Goal: Task Accomplishment & Management: Manage account settings

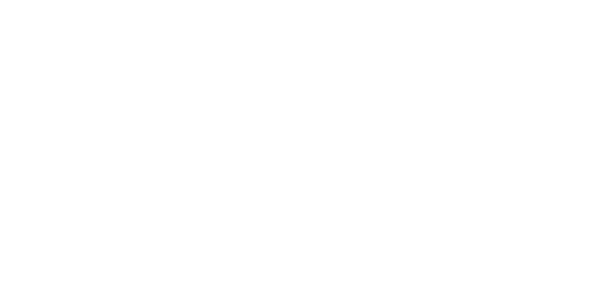
click at [12, 36] on div at bounding box center [305, 152] width 610 height 305
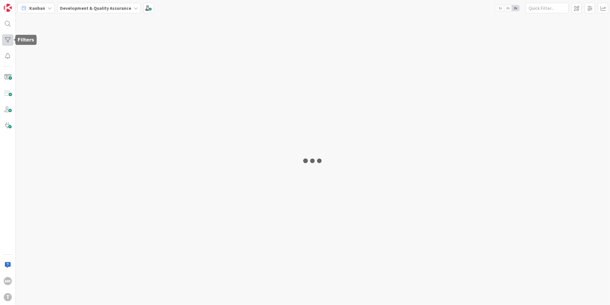
click at [11, 38] on div at bounding box center [7, 39] width 11 height 11
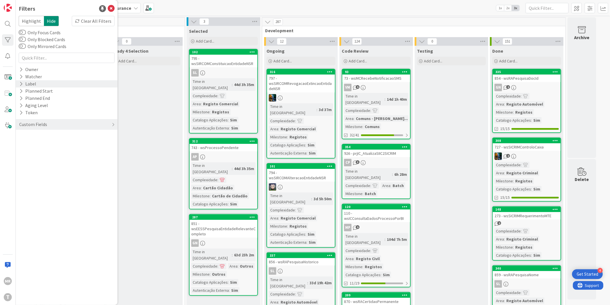
click at [20, 84] on icon at bounding box center [21, 83] width 4 height 5
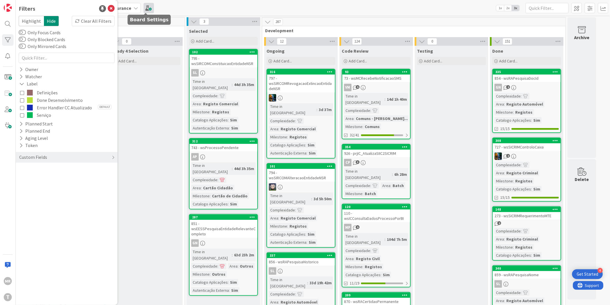
click at [147, 10] on span at bounding box center [149, 8] width 10 height 10
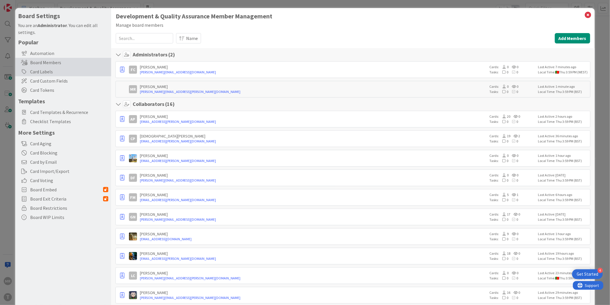
click at [69, 72] on div "Card Labels" at bounding box center [63, 71] width 96 height 9
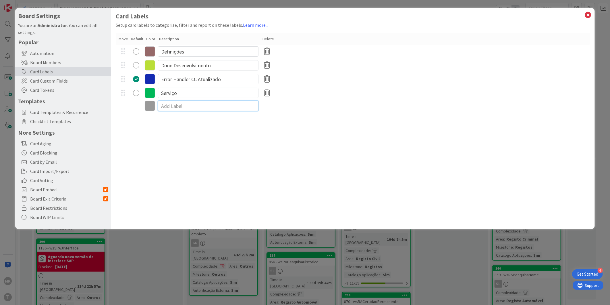
click at [173, 106] on input at bounding box center [208, 106] width 101 height 10
type input "Atualizado Template081025"
click at [189, 119] on div "Card Labels Setup card labels to categorize, filter and report on these labels.…" at bounding box center [353, 118] width 484 height 221
click at [154, 105] on icon at bounding box center [150, 106] width 10 height 10
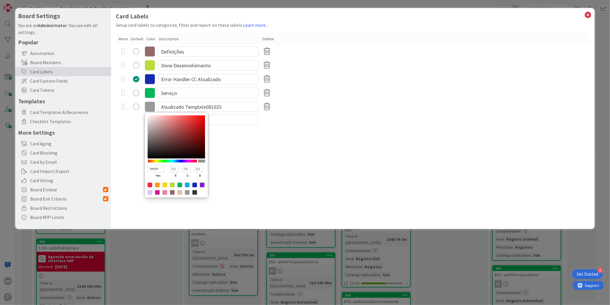
click at [164, 185] on div at bounding box center [165, 184] width 5 height 5
type input "FFD60F"
type input "255"
type input "214"
type input "15"
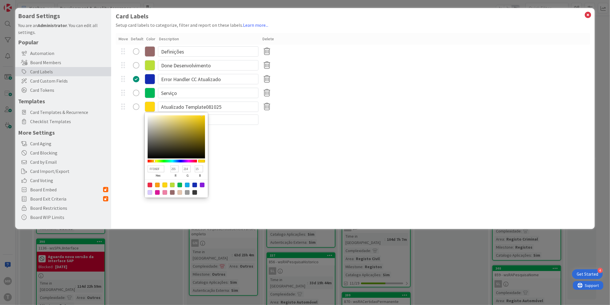
click at [166, 184] on div at bounding box center [165, 184] width 5 height 5
click at [222, 180] on div "Card Labels Setup card labels to categorize, filter and report on these labels.…" at bounding box center [353, 118] width 484 height 221
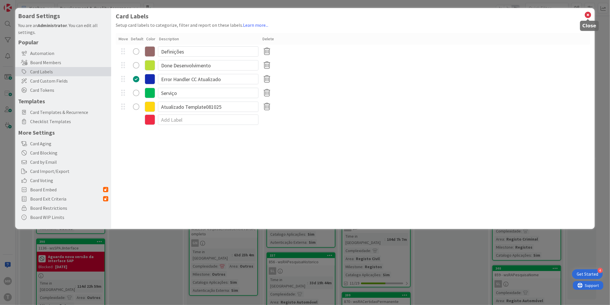
click at [586, 12] on icon at bounding box center [588, 15] width 7 height 8
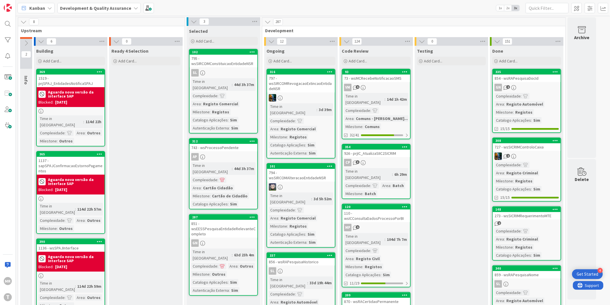
click at [6, 34] on div "[PERSON_NAME]" at bounding box center [8, 152] width 16 height 305
click at [7, 37] on div at bounding box center [7, 39] width 11 height 11
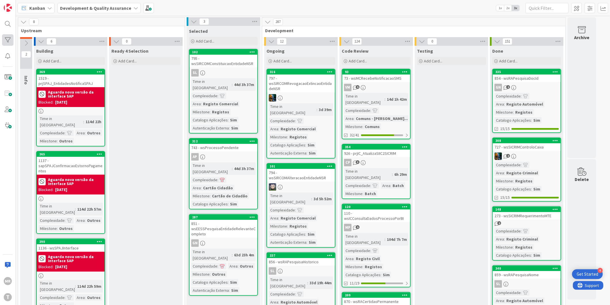
click at [12, 43] on div at bounding box center [7, 39] width 11 height 11
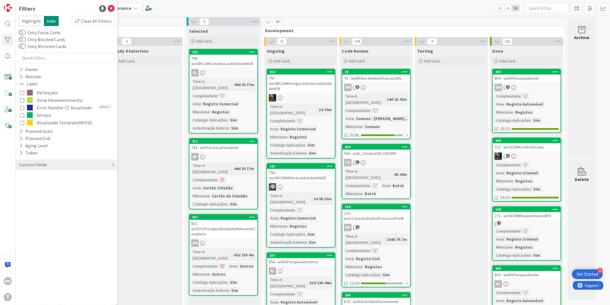
click at [20, 166] on div "Custom Fields" at bounding box center [33, 164] width 29 height 7
click at [43, 96] on span "Done Desenvolvimento" at bounding box center [60, 99] width 46 height 7
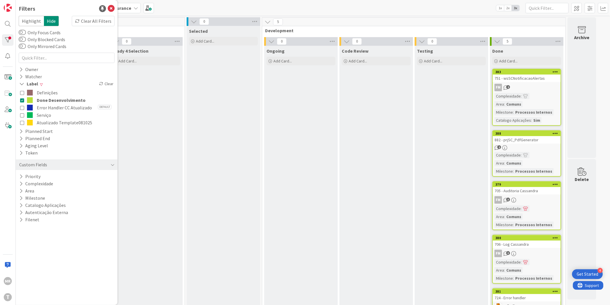
click at [43, 96] on span "Done Desenvolvimento" at bounding box center [61, 99] width 49 height 7
